Goal: Information Seeking & Learning: Understand process/instructions

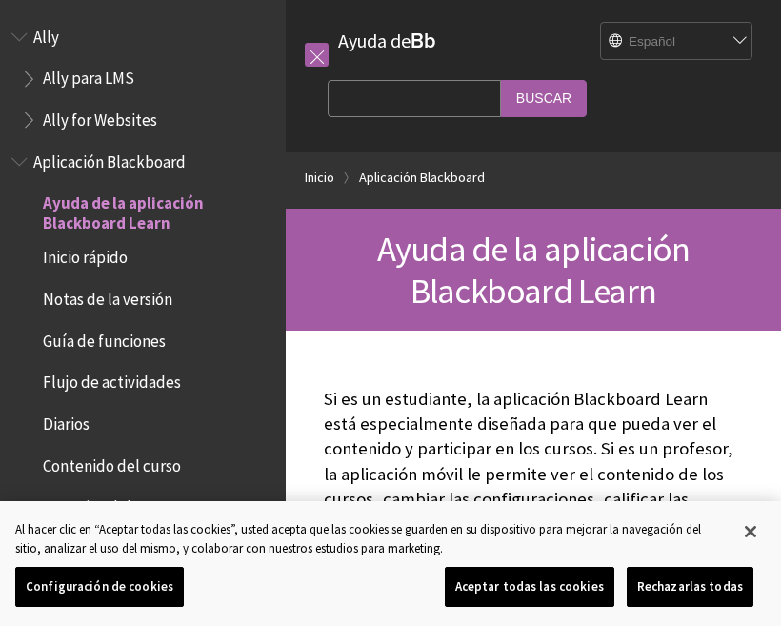
scroll to position [156, 0]
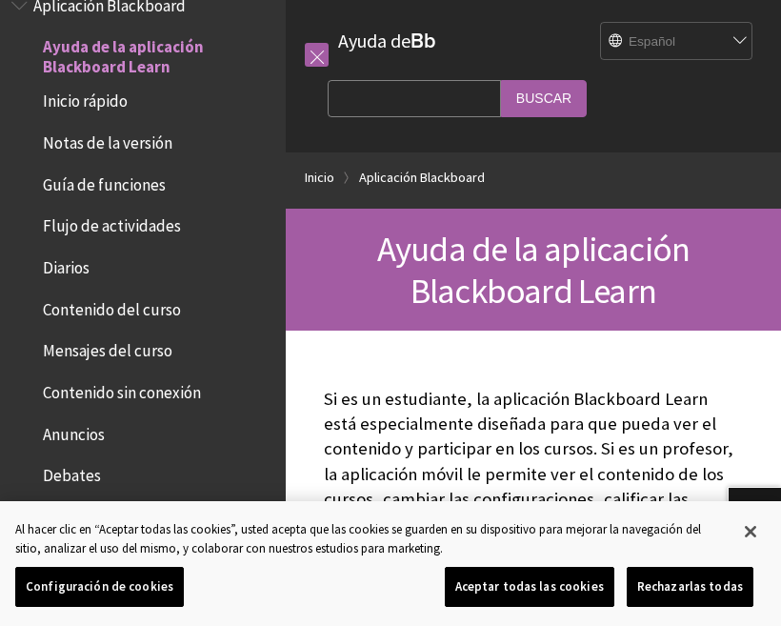
click at [82, 107] on span "Inicio rápido" at bounding box center [85, 99] width 85 height 26
